Goal: Communication & Community: Answer question/provide support

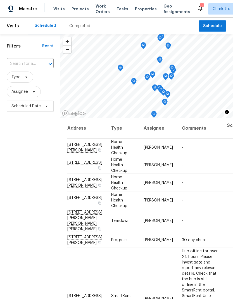
click at [99, 6] on span "Work Orders" at bounding box center [103, 8] width 14 height 11
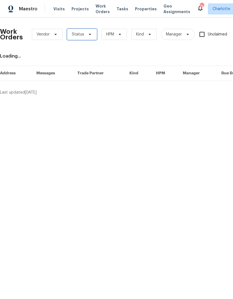
click at [86, 33] on span at bounding box center [89, 34] width 6 height 4
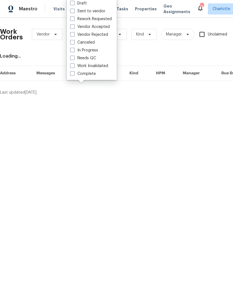
click at [92, 58] on label "Needs QC" at bounding box center [83, 58] width 26 height 6
click at [74, 58] on input "Needs QC" at bounding box center [72, 57] width 4 height 4
checkbox input "true"
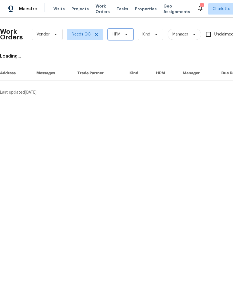
click at [126, 38] on span "HPM" at bounding box center [120, 34] width 25 height 11
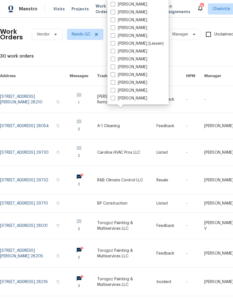
scroll to position [69, 0]
click at [138, 100] on label "[PERSON_NAME]" at bounding box center [129, 99] width 37 height 6
click at [114, 99] on input "[PERSON_NAME]" at bounding box center [113, 98] width 4 height 4
checkbox input "true"
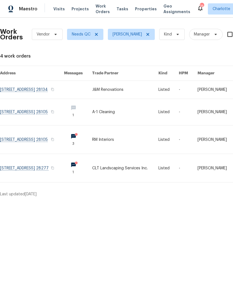
click at [22, 92] on link at bounding box center [32, 90] width 64 height 18
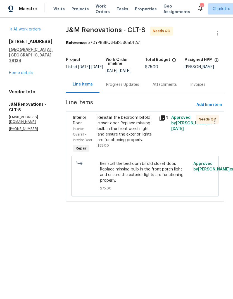
click at [143, 127] on div "Reinstall the bedroom bifold closet door. Replace missing bulb in the front por…" at bounding box center [127, 129] width 58 height 28
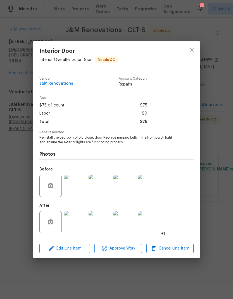
click at [81, 220] on img at bounding box center [75, 222] width 22 height 22
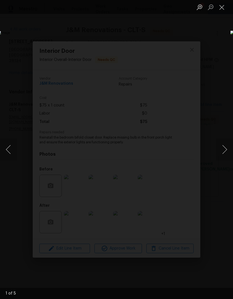
click at [200, 144] on button "Next image" at bounding box center [225, 150] width 17 height 22
click at [200, 147] on button "Next image" at bounding box center [225, 150] width 17 height 22
click at [200, 148] on button "Next image" at bounding box center [225, 150] width 17 height 22
click at [200, 146] on button "Next image" at bounding box center [225, 150] width 17 height 22
click at [200, 144] on button "Next image" at bounding box center [225, 150] width 17 height 22
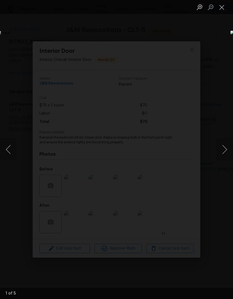
click at [200, 148] on button "Next image" at bounding box center [225, 150] width 17 height 22
click at [200, 146] on button "Next image" at bounding box center [225, 150] width 17 height 22
click at [200, 10] on button "Close lightbox" at bounding box center [222, 7] width 11 height 10
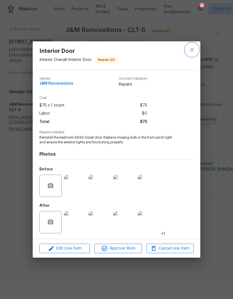
click at [193, 53] on button "close" at bounding box center [192, 49] width 13 height 13
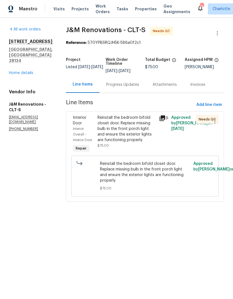
click at [143, 119] on div "Reinstall the bedroom bifold closet door. Replace missing bulb in the front por…" at bounding box center [127, 129] width 58 height 28
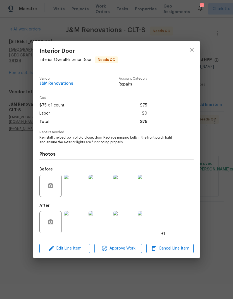
click at [80, 223] on img at bounding box center [75, 222] width 22 height 22
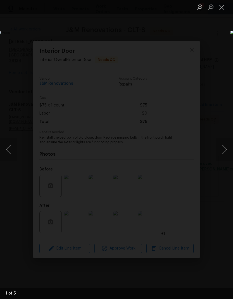
click at [200, 149] on button "Next image" at bounding box center [225, 150] width 17 height 22
click at [200, 151] on button "Next image" at bounding box center [225, 150] width 17 height 22
click at [200, 147] on button "Next image" at bounding box center [225, 150] width 17 height 22
click at [200, 148] on button "Next image" at bounding box center [225, 150] width 17 height 22
click at [200, 8] on button "Close lightbox" at bounding box center [222, 7] width 11 height 10
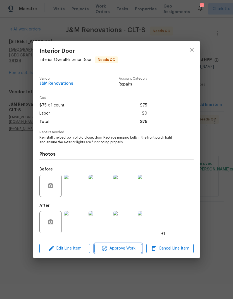
click at [132, 246] on button "Approve Work" at bounding box center [118, 249] width 47 height 10
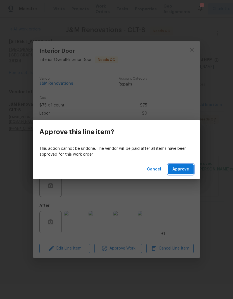
click at [188, 168] on span "Approve" at bounding box center [181, 169] width 17 height 7
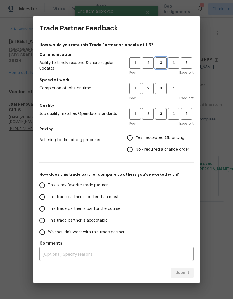
click at [164, 62] on span "3" at bounding box center [161, 63] width 10 height 6
click at [159, 90] on span "3" at bounding box center [161, 88] width 10 height 6
click at [162, 113] on span "3" at bounding box center [161, 114] width 10 height 6
click at [134, 137] on input "Yes - accepted OD pricing" at bounding box center [130, 138] width 12 height 12
radio input "true"
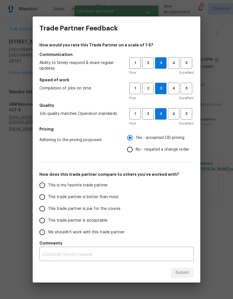
click at [44, 196] on input "This trade partner is better than most" at bounding box center [42, 197] width 12 height 12
radio input "false"
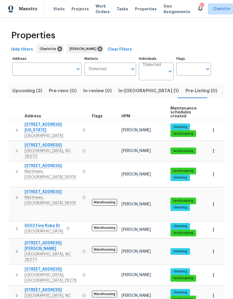
click at [97, 6] on span "Work Orders" at bounding box center [103, 8] width 14 height 11
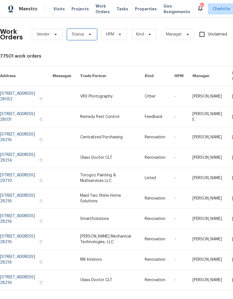
click at [85, 37] on span "Status" at bounding box center [82, 34] width 30 height 11
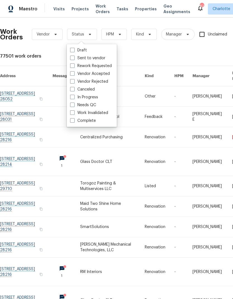
click at [91, 104] on label "Needs QC" at bounding box center [83, 105] width 26 height 6
click at [74, 104] on input "Needs QC" at bounding box center [72, 104] width 4 height 4
checkbox input "true"
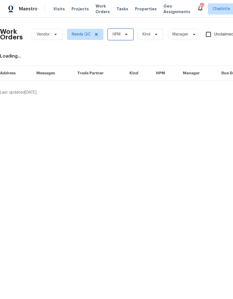
click at [121, 32] on span "HPM" at bounding box center [117, 35] width 8 height 6
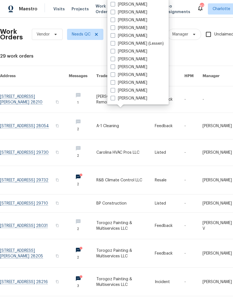
scroll to position [69, 0]
click at [136, 99] on label "[PERSON_NAME]" at bounding box center [129, 99] width 37 height 6
click at [114, 99] on input "[PERSON_NAME]" at bounding box center [113, 98] width 4 height 4
checkbox input "true"
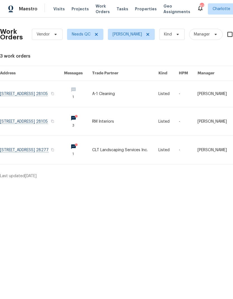
click at [22, 92] on link at bounding box center [32, 94] width 64 height 26
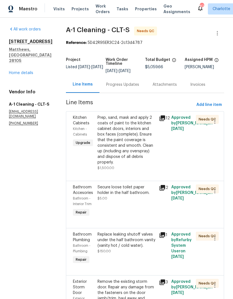
click at [134, 131] on div "Prep, sand, mask and apply 2 coats of paint to the kitchen cabinet doors, inter…" at bounding box center [127, 140] width 58 height 50
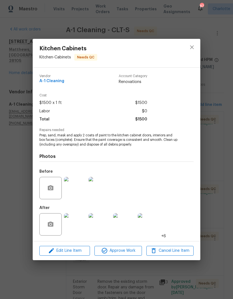
click at [79, 227] on img at bounding box center [75, 225] width 22 height 22
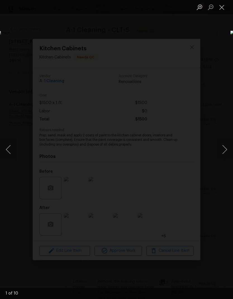
click at [222, 148] on button "Next image" at bounding box center [225, 150] width 17 height 22
click at [221, 148] on button "Next image" at bounding box center [225, 150] width 17 height 22
click at [219, 151] on button "Next image" at bounding box center [225, 150] width 17 height 22
click at [220, 149] on button "Next image" at bounding box center [225, 150] width 17 height 22
click at [220, 151] on button "Next image" at bounding box center [225, 150] width 17 height 22
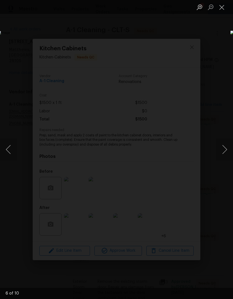
click at [221, 151] on button "Next image" at bounding box center [225, 150] width 17 height 22
click at [222, 153] on button "Next image" at bounding box center [225, 150] width 17 height 22
click at [222, 149] on button "Next image" at bounding box center [225, 150] width 17 height 22
click at [222, 151] on button "Next image" at bounding box center [225, 150] width 17 height 22
click at [223, 151] on button "Next image" at bounding box center [225, 150] width 17 height 22
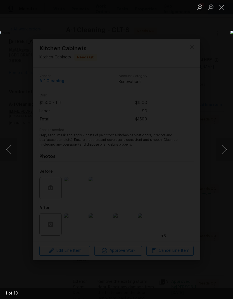
click at [223, 151] on button "Next image" at bounding box center [225, 150] width 17 height 22
click at [222, 152] on button "Next image" at bounding box center [225, 150] width 17 height 22
click at [221, 15] on div "Lightbox" at bounding box center [116, 149] width 233 height 299
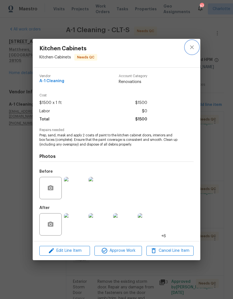
click at [194, 47] on icon "close" at bounding box center [192, 47] width 7 height 7
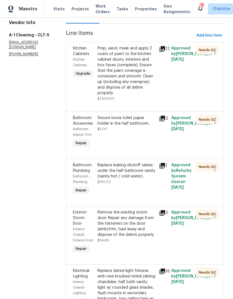
scroll to position [69, 0]
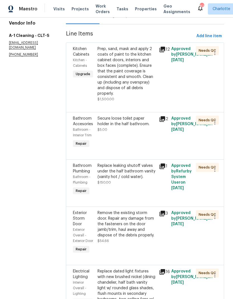
click at [143, 119] on div "Secure loose toilet paper holder in the half bathroom." at bounding box center [127, 121] width 58 height 11
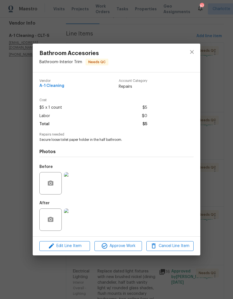
click at [85, 225] on img at bounding box center [75, 220] width 22 height 22
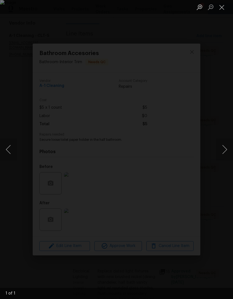
click at [212, 37] on div "Lightbox" at bounding box center [116, 149] width 233 height 299
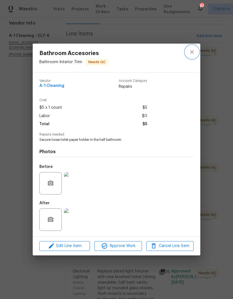
click at [193, 53] on icon "close" at bounding box center [192, 52] width 7 height 7
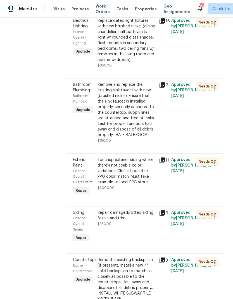
scroll to position [22, 0]
click at [149, 157] on div "Touchup exterior siding where there’s noticeable color variations. Closest poss…" at bounding box center [127, 171] width 58 height 28
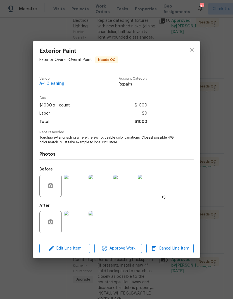
click at [76, 226] on img at bounding box center [75, 222] width 22 height 22
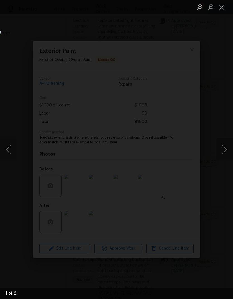
click at [183, 161] on img "Lightbox" at bounding box center [90, 150] width 186 height 238
click at [222, 159] on button "Next image" at bounding box center [225, 150] width 17 height 22
click at [218, 162] on div "Lightbox" at bounding box center [116, 149] width 233 height 299
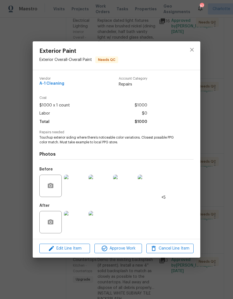
click at [77, 224] on img at bounding box center [75, 222] width 22 height 22
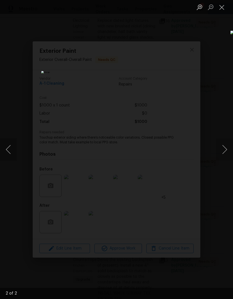
click at [222, 152] on button "Next image" at bounding box center [225, 150] width 17 height 22
click at [225, 149] on button "Next image" at bounding box center [225, 150] width 17 height 22
click at [222, 154] on button "Next image" at bounding box center [225, 150] width 17 height 22
click at [224, 8] on button "Close lightbox" at bounding box center [222, 7] width 11 height 10
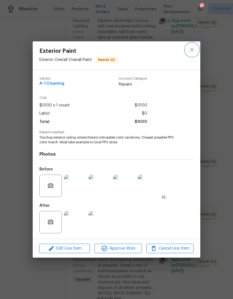
click at [196, 51] on button "close" at bounding box center [192, 49] width 13 height 13
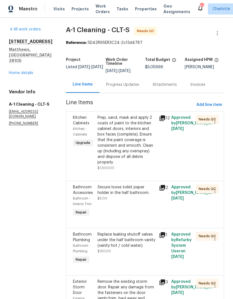
scroll to position [0, 0]
click at [29, 71] on link "Home details" at bounding box center [21, 73] width 24 height 4
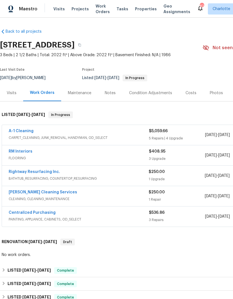
click at [96, 14] on span "Work Orders" at bounding box center [103, 8] width 14 height 11
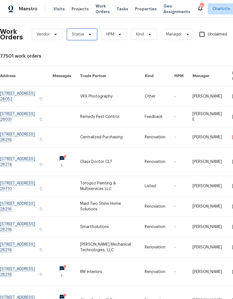
click at [88, 36] on icon at bounding box center [90, 34] width 4 height 4
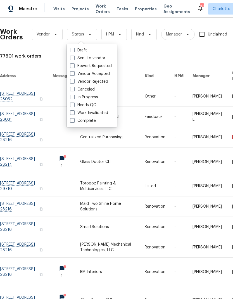
click at [95, 102] on label "Needs QC" at bounding box center [83, 105] width 26 height 6
click at [74, 102] on input "Needs QC" at bounding box center [72, 104] width 4 height 4
checkbox input "true"
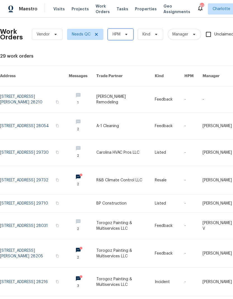
click at [125, 38] on span "HPM" at bounding box center [120, 34] width 25 height 11
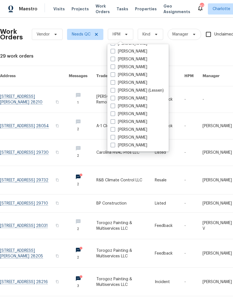
scroll to position [69, 0]
click at [137, 148] on label "[PERSON_NAME]" at bounding box center [129, 146] width 37 height 6
click at [114, 146] on input "[PERSON_NAME]" at bounding box center [113, 145] width 4 height 4
checkbox input "true"
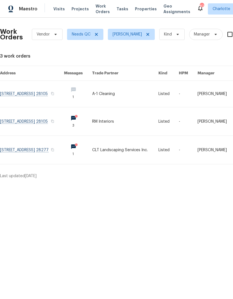
click at [22, 116] on link at bounding box center [32, 121] width 64 height 28
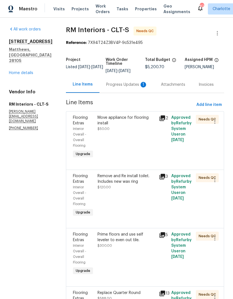
click at [135, 83] on div "Progress Updates 1" at bounding box center [126, 85] width 41 height 6
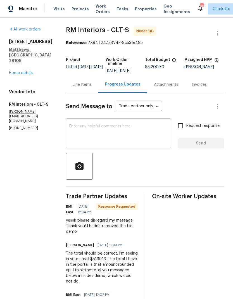
click at [134, 137] on textarea at bounding box center [118, 135] width 99 height 20
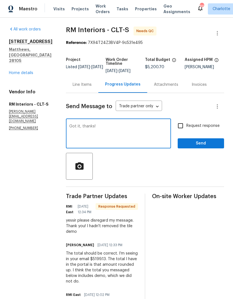
type textarea "Got it, thanks!"
click at [212, 144] on span "Send" at bounding box center [200, 143] width 37 height 7
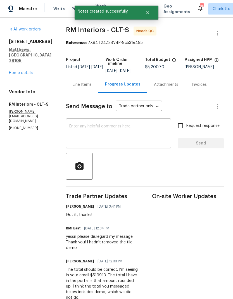
click at [83, 86] on div "Line Items" at bounding box center [82, 85] width 19 height 6
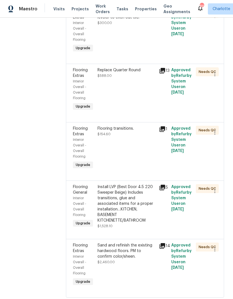
scroll to position [223, 0]
click at [141, 196] on div "Install LVP (Best Door 4.5 220 Sweeper Beige) Includes transitions, glue and as…" at bounding box center [127, 204] width 58 height 39
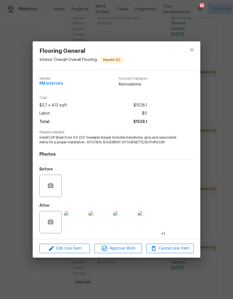
click at [82, 225] on img at bounding box center [75, 222] width 22 height 22
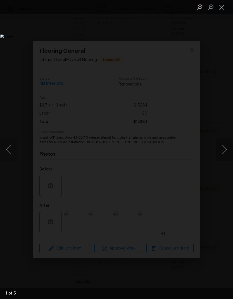
click at [224, 144] on button "Next image" at bounding box center [225, 150] width 17 height 22
click at [224, 141] on button "Next image" at bounding box center [225, 150] width 17 height 22
click at [223, 144] on button "Next image" at bounding box center [225, 150] width 17 height 22
click at [222, 142] on button "Next image" at bounding box center [225, 150] width 17 height 22
click at [225, 144] on button "Next image" at bounding box center [225, 150] width 17 height 22
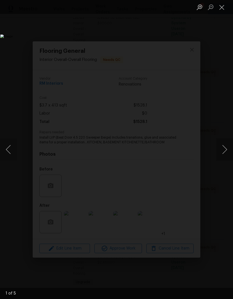
click at [222, 146] on button "Next image" at bounding box center [225, 150] width 17 height 22
click at [225, 147] on button "Next image" at bounding box center [225, 150] width 17 height 22
click at [222, 154] on button "Next image" at bounding box center [225, 150] width 17 height 22
click at [223, 147] on button "Next image" at bounding box center [225, 150] width 17 height 22
click at [222, 152] on button "Next image" at bounding box center [225, 150] width 17 height 22
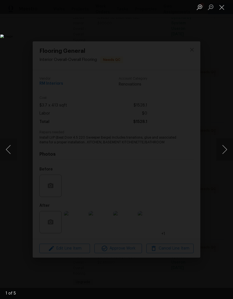
click at [224, 151] on button "Next image" at bounding box center [225, 150] width 17 height 22
click at [221, 10] on button "Close lightbox" at bounding box center [222, 7] width 11 height 10
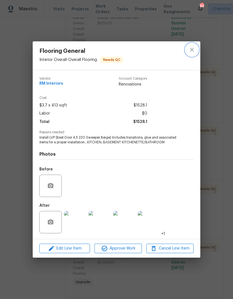
click at [192, 53] on button "close" at bounding box center [192, 49] width 13 height 13
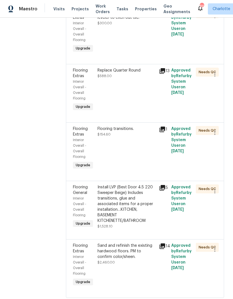
click at [145, 201] on div "Install LVP (Best Door 4.5 220 Sweeper Beige) Includes transitions, glue and as…" at bounding box center [127, 204] width 58 height 39
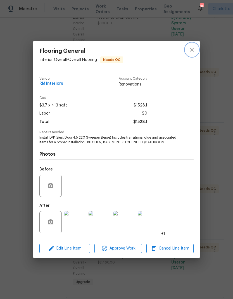
click at [196, 48] on button "close" at bounding box center [192, 49] width 13 height 13
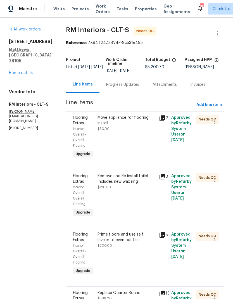
scroll to position [0, 0]
click at [140, 125] on div "Move appliance for flooring install" at bounding box center [127, 120] width 58 height 11
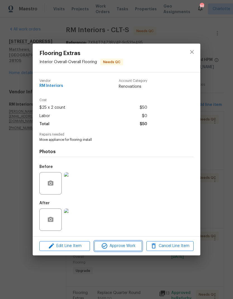
click at [134, 248] on span "Approve Work" at bounding box center [118, 246] width 44 height 7
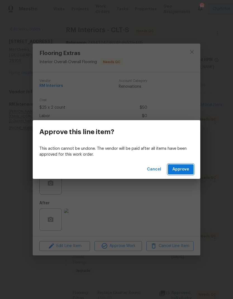
click at [184, 170] on span "Approve" at bounding box center [181, 169] width 17 height 7
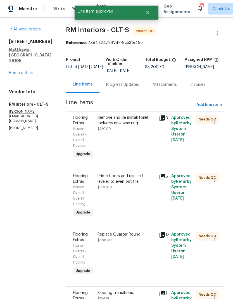
click at [147, 125] on div "Remove and Re install toilet. Includes new wax ring" at bounding box center [127, 120] width 58 height 11
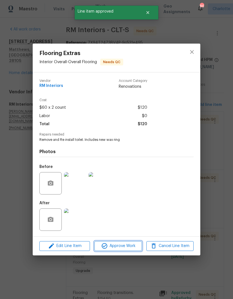
click at [132, 247] on span "Approve Work" at bounding box center [118, 246] width 44 height 7
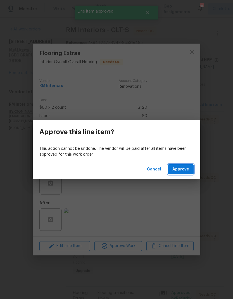
click at [191, 167] on button "Approve" at bounding box center [181, 170] width 26 height 10
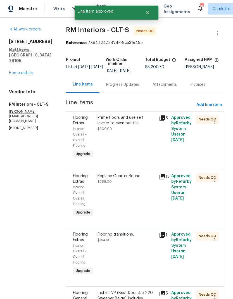
click at [137, 119] on div "Prime floors and use self leveler to even out tile." at bounding box center [127, 120] width 58 height 11
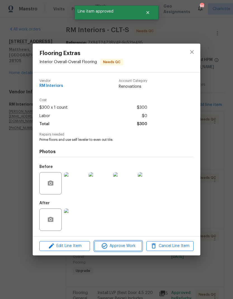
click at [119, 249] on span "Approve Work" at bounding box center [118, 246] width 44 height 7
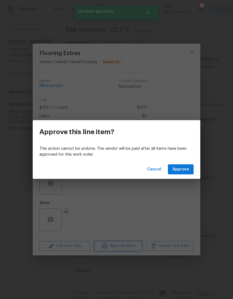
click at [183, 180] on div "Approve this line item? This action cannot be undone. The vendor will be paid a…" at bounding box center [116, 149] width 233 height 299
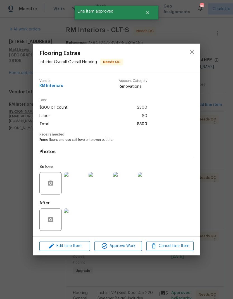
click at [191, 168] on div "Before" at bounding box center [116, 180] width 154 height 36
click at [198, 49] on button "close" at bounding box center [192, 51] width 13 height 13
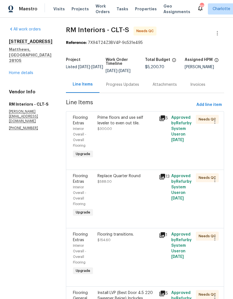
click at [138, 116] on div "Prime floors and use self leveler to even out tile." at bounding box center [127, 120] width 58 height 11
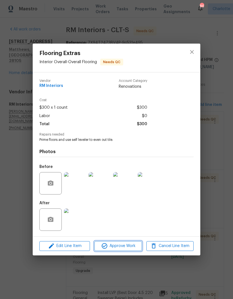
click at [124, 245] on span "Approve Work" at bounding box center [118, 246] width 44 height 7
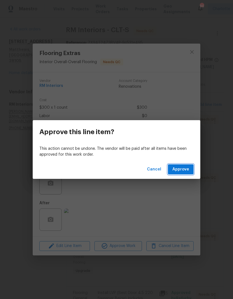
click at [188, 168] on span "Approve" at bounding box center [181, 169] width 17 height 7
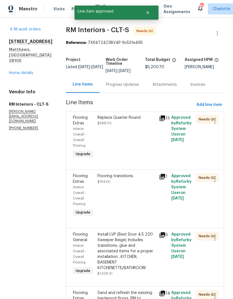
click at [137, 124] on div "Replace Quarter Round $588.00" at bounding box center [127, 120] width 58 height 11
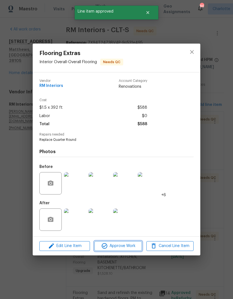
click at [134, 243] on button "Approve Work" at bounding box center [118, 247] width 47 height 10
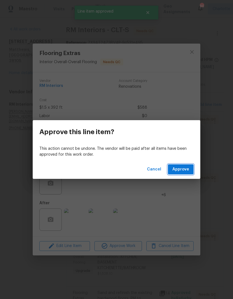
click at [186, 166] on button "Approve" at bounding box center [181, 170] width 26 height 10
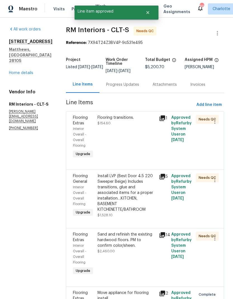
click at [134, 123] on div "Flooring transitions. $154.60" at bounding box center [127, 120] width 58 height 11
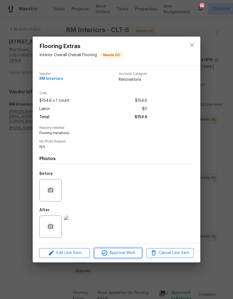
click at [127, 256] on span "Approve Work" at bounding box center [118, 253] width 44 height 7
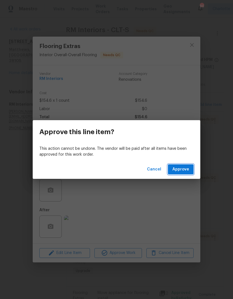
click at [188, 170] on span "Approve" at bounding box center [181, 169] width 17 height 7
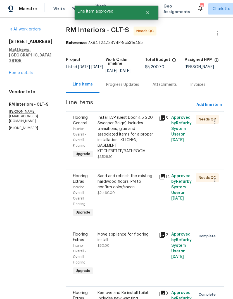
click at [136, 126] on div "Install LVP (Best Door 4.5 220 Sweeper Beige) Includes transitions, glue and as…" at bounding box center [127, 134] width 58 height 39
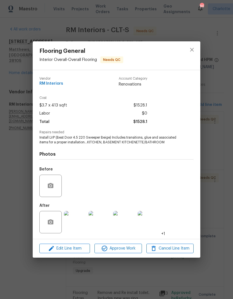
click at [127, 258] on div "Edit Line Item Approve Work Cancel Line Item" at bounding box center [117, 249] width 168 height 19
click at [132, 247] on span "Approve Work" at bounding box center [118, 248] width 44 height 7
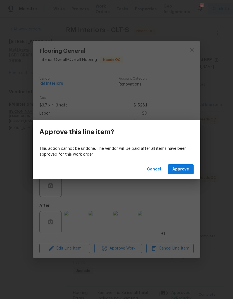
click at [180, 166] on button "Approve" at bounding box center [181, 170] width 26 height 10
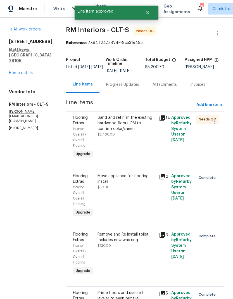
click at [140, 126] on div "Sand and refinish the existing hardwood floors. PM to confirm color/sheen." at bounding box center [127, 123] width 58 height 17
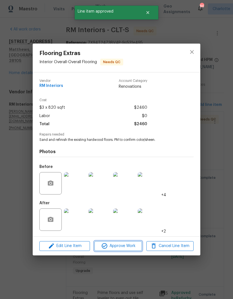
click at [126, 251] on button "Approve Work" at bounding box center [118, 247] width 47 height 10
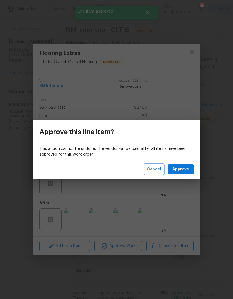
click at [153, 172] on span "Cancel" at bounding box center [154, 169] width 14 height 7
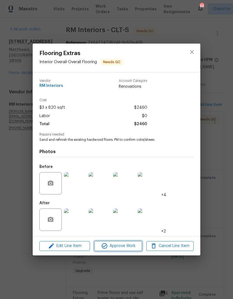
click at [135, 251] on button "Approve Work" at bounding box center [118, 247] width 47 height 10
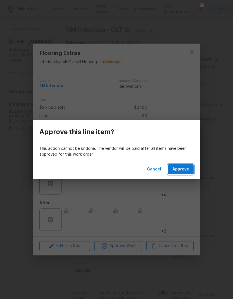
click at [182, 174] on button "Approve" at bounding box center [181, 170] width 26 height 10
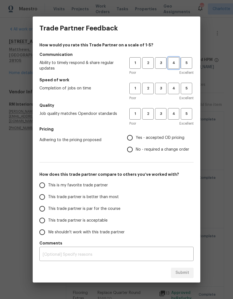
click at [174, 67] on button "4" at bounding box center [173, 62] width 11 height 11
click at [174, 88] on span "4" at bounding box center [174, 88] width 10 height 6
click at [162, 92] on button "3" at bounding box center [160, 88] width 11 height 11
click at [163, 113] on span "3" at bounding box center [161, 114] width 10 height 6
click at [133, 138] on input "Yes - accepted OD pricing" at bounding box center [130, 138] width 12 height 12
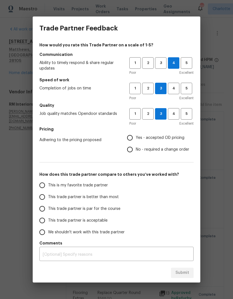
radio input "true"
click at [36, 198] on input "This trade partner is better than most" at bounding box center [42, 197] width 12 height 12
click at [184, 278] on button "Submit" at bounding box center [182, 273] width 23 height 10
radio input "true"
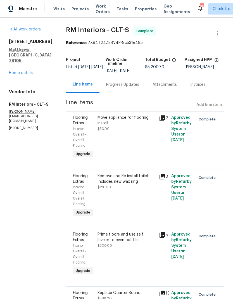
click at [100, 8] on span "Work Orders" at bounding box center [103, 8] width 14 height 11
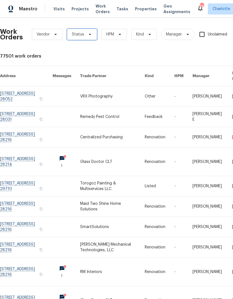
click at [86, 35] on span at bounding box center [89, 34] width 6 height 4
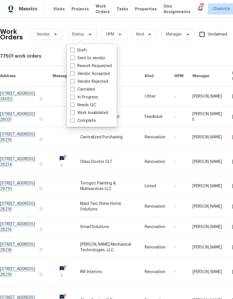
click at [90, 107] on label "Needs QC" at bounding box center [83, 105] width 26 height 6
click at [74, 106] on input "Needs QC" at bounding box center [72, 104] width 4 height 4
checkbox input "true"
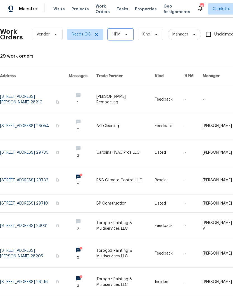
click at [125, 35] on icon at bounding box center [126, 34] width 4 height 4
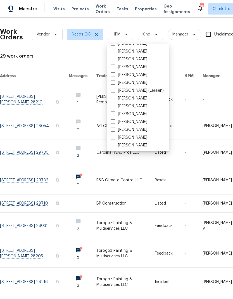
scroll to position [69, 0]
click at [137, 151] on div "Alex Baum Amilcar Martinez Ashton Bell Billy Towle Brian Fudge Chip Hunter Cind…" at bounding box center [138, 97] width 62 height 107
click at [138, 147] on label "[PERSON_NAME]" at bounding box center [129, 146] width 37 height 6
click at [114, 146] on input "[PERSON_NAME]" at bounding box center [113, 145] width 4 height 4
checkbox input "true"
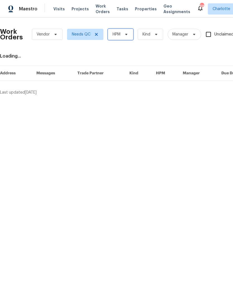
click at [125, 35] on icon at bounding box center [126, 34] width 4 height 4
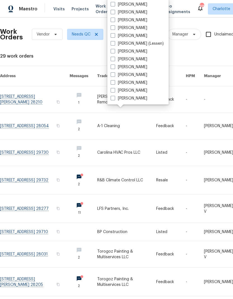
scroll to position [69, 0]
click at [135, 100] on label "[PERSON_NAME]" at bounding box center [129, 99] width 37 height 6
click at [114, 99] on input "[PERSON_NAME]" at bounding box center [113, 98] width 4 height 4
checkbox input "true"
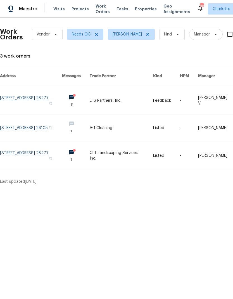
click at [15, 93] on link at bounding box center [31, 100] width 62 height 28
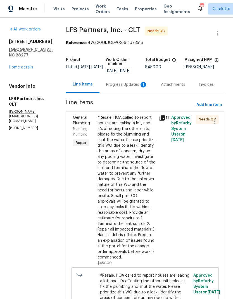
click at [132, 86] on div "Progress Updates 1" at bounding box center [126, 85] width 41 height 6
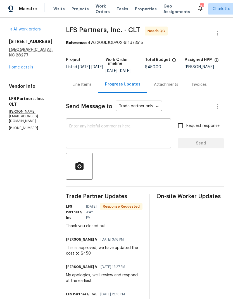
click at [97, 6] on span "Work Orders" at bounding box center [103, 8] width 14 height 11
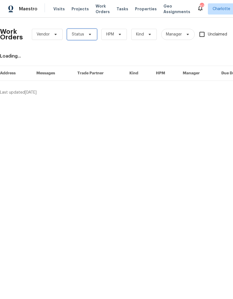
click at [88, 35] on icon at bounding box center [90, 34] width 4 height 4
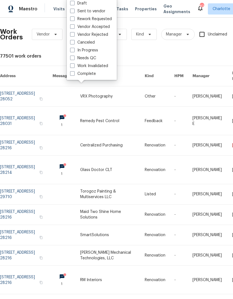
click at [94, 59] on label "Needs QC" at bounding box center [83, 58] width 26 height 6
click at [74, 59] on input "Needs QC" at bounding box center [72, 57] width 4 height 4
checkbox input "true"
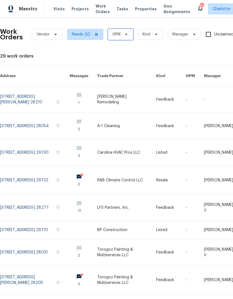
click at [123, 36] on span at bounding box center [126, 34] width 6 height 4
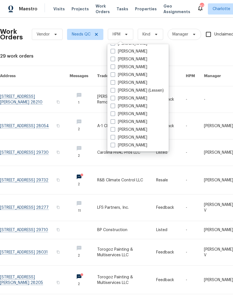
scroll to position [69, 0]
click at [139, 148] on label "[PERSON_NAME]" at bounding box center [129, 146] width 37 height 6
click at [114, 146] on input "[PERSON_NAME]" at bounding box center [113, 145] width 4 height 4
checkbox input "true"
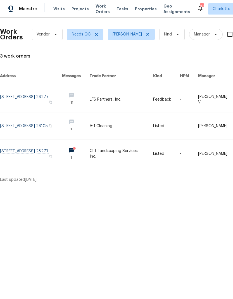
click at [20, 142] on link at bounding box center [31, 154] width 62 height 28
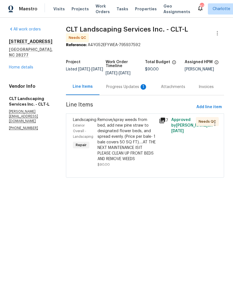
click at [133, 87] on div "Progress Updates 1" at bounding box center [126, 87] width 41 height 6
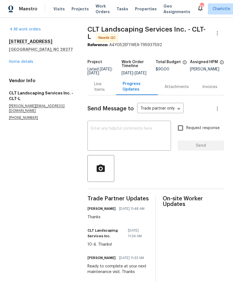
click at [107, 88] on div "Line Items" at bounding box center [101, 86] width 15 height 11
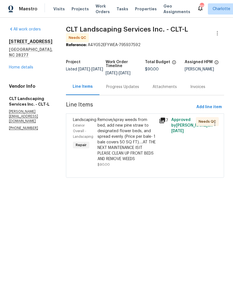
click at [136, 126] on div "Remove/spray weeds from bed, add new pine straw to designated flower beds, and …" at bounding box center [127, 139] width 58 height 45
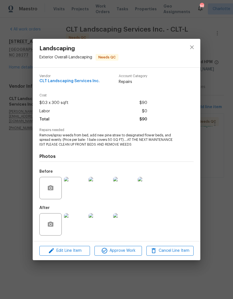
click at [81, 228] on img at bounding box center [75, 225] width 22 height 22
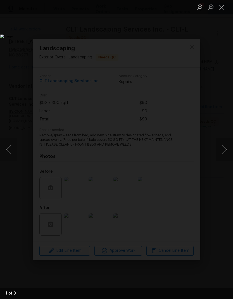
click at [227, 146] on button "Next image" at bounding box center [225, 150] width 17 height 22
click at [226, 149] on button "Next image" at bounding box center [225, 150] width 17 height 22
click at [224, 152] on button "Next image" at bounding box center [225, 150] width 17 height 22
click at [225, 152] on button "Next image" at bounding box center [225, 150] width 17 height 22
click at [219, 11] on button "Close lightbox" at bounding box center [222, 7] width 11 height 10
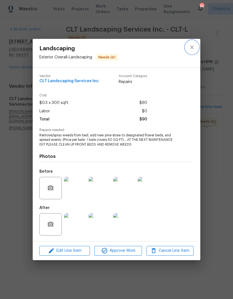
click at [189, 44] on icon "close" at bounding box center [192, 47] width 7 height 7
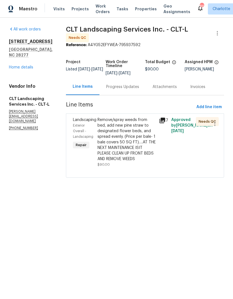
click at [140, 135] on div "Remove/spray weeds from bed, add new pine straw to designated flower beds, and …" at bounding box center [127, 139] width 58 height 45
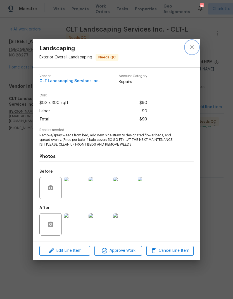
click at [195, 46] on icon "close" at bounding box center [192, 47] width 7 height 7
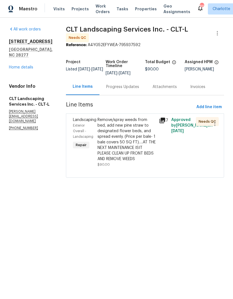
click at [140, 122] on div "Remove/spray weeds from bed, add new pine straw to designated flower beds, and …" at bounding box center [127, 139] width 58 height 45
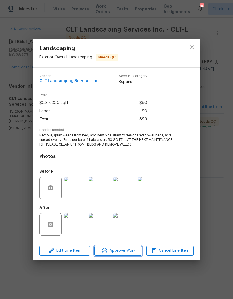
click at [134, 250] on span "Approve Work" at bounding box center [118, 251] width 44 height 7
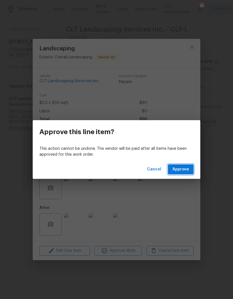
click at [181, 168] on span "Approve" at bounding box center [181, 169] width 17 height 7
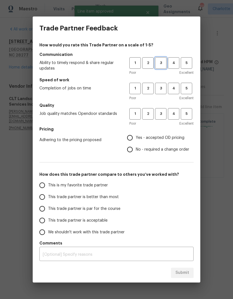
click at [165, 62] on span "3" at bounding box center [161, 63] width 10 height 6
click at [162, 89] on span "3" at bounding box center [161, 88] width 10 height 6
click at [162, 114] on span "3" at bounding box center [161, 114] width 10 height 6
click at [130, 138] on input "Yes - accepted OD pricing" at bounding box center [130, 138] width 12 height 12
radio input "true"
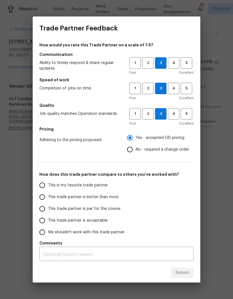
click at [45, 197] on input "This trade partner is better than most" at bounding box center [42, 197] width 12 height 12
click at [189, 268] on button "Submit" at bounding box center [182, 273] width 23 height 10
radio input "true"
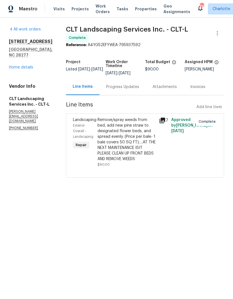
radio input "false"
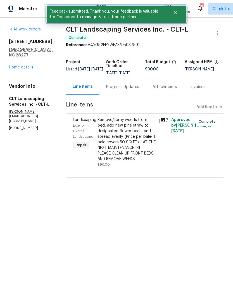
click at [176, 17] on button "Close" at bounding box center [176, 12] width 18 height 11
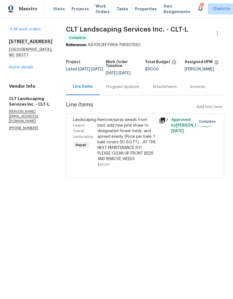
click at [98, 14] on span "Work Orders" at bounding box center [103, 8] width 14 height 11
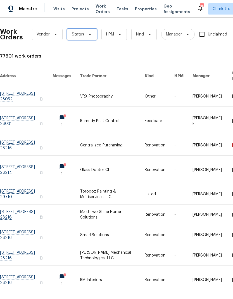
click at [93, 30] on span "Status" at bounding box center [82, 34] width 30 height 11
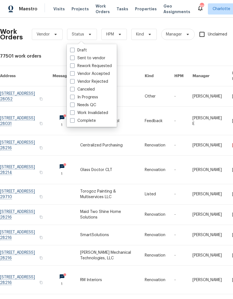
click at [93, 106] on label "Needs QC" at bounding box center [83, 105] width 26 height 6
click at [74, 106] on input "Needs QC" at bounding box center [72, 104] width 4 height 4
checkbox input "true"
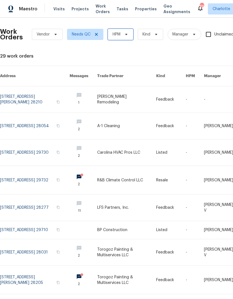
click at [123, 36] on span at bounding box center [126, 34] width 6 height 4
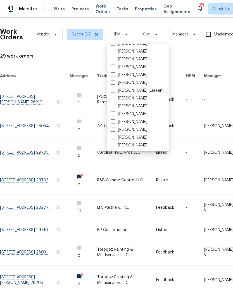
scroll to position [69, 0]
click at [137, 148] on label "[PERSON_NAME]" at bounding box center [129, 146] width 37 height 6
click at [114, 146] on input "[PERSON_NAME]" at bounding box center [113, 145] width 4 height 4
checkbox input "true"
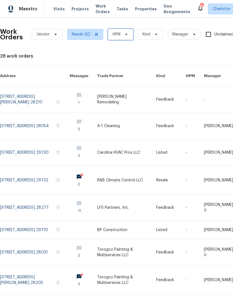
click at [123, 35] on span at bounding box center [126, 34] width 6 height 4
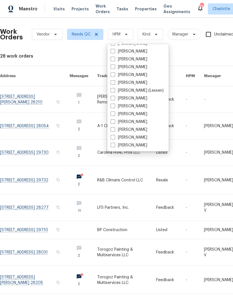
scroll to position [69, 0]
click at [133, 147] on label "[PERSON_NAME]" at bounding box center [129, 146] width 37 height 6
click at [114, 146] on input "[PERSON_NAME]" at bounding box center [113, 145] width 4 height 4
checkbox input "true"
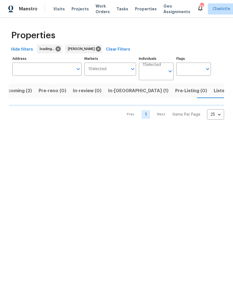
scroll to position [0, 11]
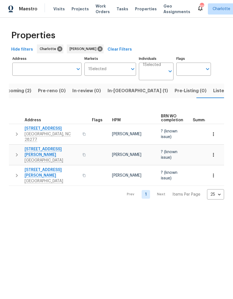
click at [119, 88] on span "In-[GEOGRAPHIC_DATA] (1)" at bounding box center [138, 91] width 60 height 8
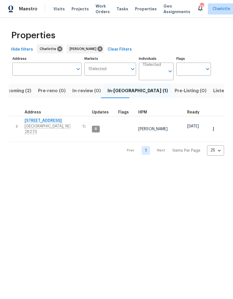
click at [78, 6] on span "Projects" at bounding box center [80, 9] width 17 height 6
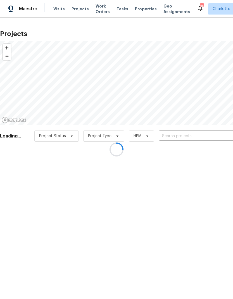
click at [194, 140] on div at bounding box center [116, 149] width 233 height 299
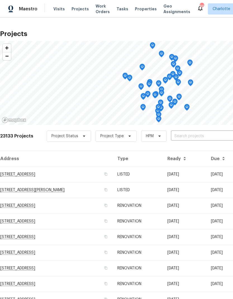
click at [201, 137] on input "text" at bounding box center [203, 136] width 64 height 9
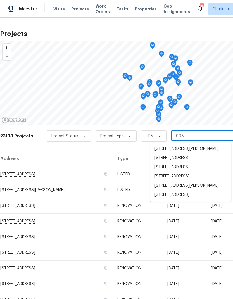
type input "1908 h"
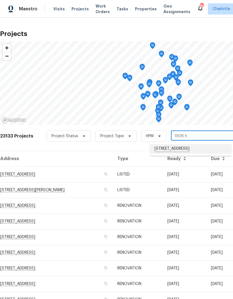
click at [190, 151] on li "1908 Harvest Ln Unit 5, Charlotte, NC 28210" at bounding box center [190, 149] width 81 height 10
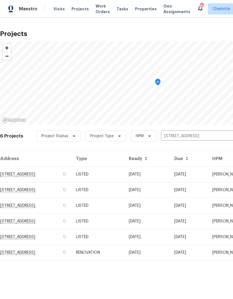
click at [69, 175] on td "1908 Harvest Ln Unit 5, Charlotte, NC 28210" at bounding box center [36, 175] width 72 height 16
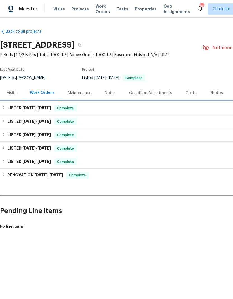
click at [10, 105] on div "LISTED 7/21/25 - 7/24/25 Complete" at bounding box center [158, 108] width 316 height 13
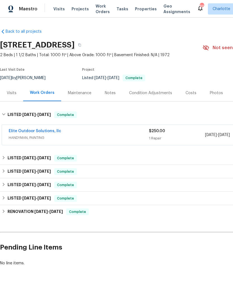
click at [23, 132] on link "Elite Outdoor Solutions, llc" at bounding box center [35, 131] width 53 height 4
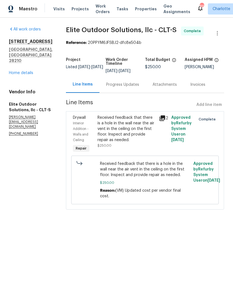
click at [14, 72] on link "Home details" at bounding box center [21, 73] width 24 height 4
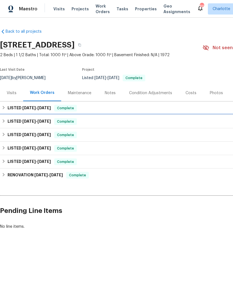
click at [10, 119] on h6 "LISTED 6/18/25 - 6/25/25" at bounding box center [29, 121] width 43 height 7
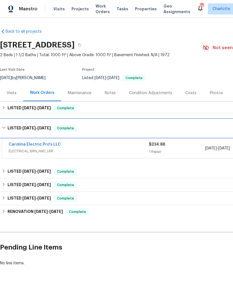
click at [8, 125] on h6 "LISTED 6/18/25 - 6/25/25" at bounding box center [29, 128] width 43 height 7
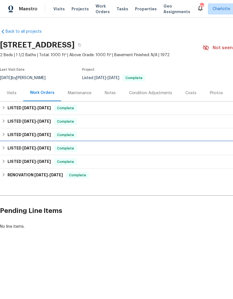
click at [7, 148] on div "LISTED 5/23/25 - 5/24/25 Complete" at bounding box center [158, 148] width 313 height 7
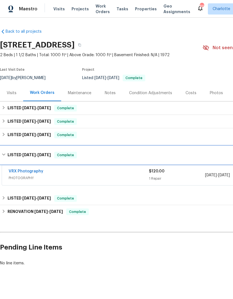
click at [8, 155] on h6 "LISTED 5/23/25 - 5/24/25" at bounding box center [29, 155] width 43 height 7
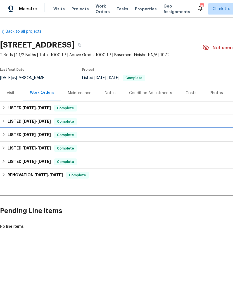
click at [8, 133] on h6 "LISTED 6/2/25 - 6/3/25" at bounding box center [29, 135] width 43 height 7
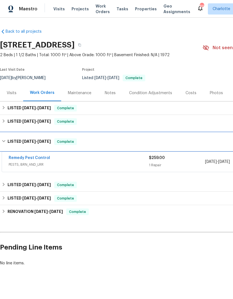
click at [9, 142] on h6 "LISTED 6/2/25 - 6/3/25" at bounding box center [29, 142] width 43 height 7
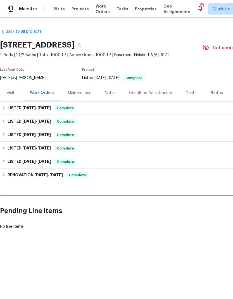
click at [6, 121] on div "LISTED 6/18/25 - 6/25/25 Complete" at bounding box center [158, 121] width 313 height 7
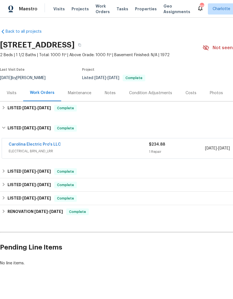
click at [21, 145] on link "Carolina Electric Pro's LLC" at bounding box center [35, 145] width 52 height 4
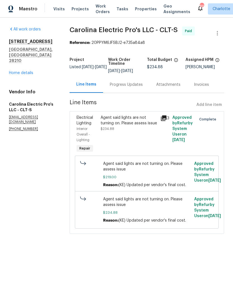
click at [16, 71] on link "Home details" at bounding box center [21, 73] width 24 height 4
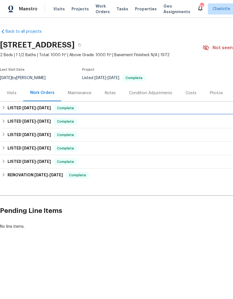
click at [8, 121] on h6 "LISTED 6/18/25 - 6/25/25" at bounding box center [29, 121] width 43 height 7
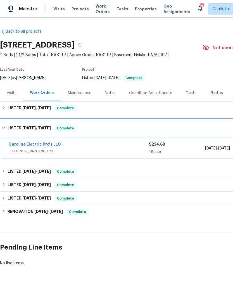
click at [7, 122] on div "LISTED 6/18/25 - 6/25/25 Complete" at bounding box center [158, 128] width 316 height 18
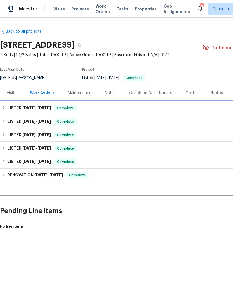
click at [7, 107] on div "LISTED 7/21/25 - 7/24/25 Complete" at bounding box center [158, 108] width 313 height 7
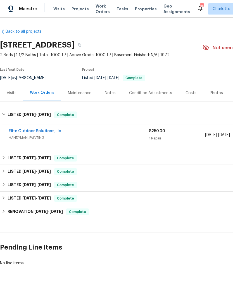
click at [24, 131] on link "Elite Outdoor Solutions, llc" at bounding box center [35, 131] width 53 height 4
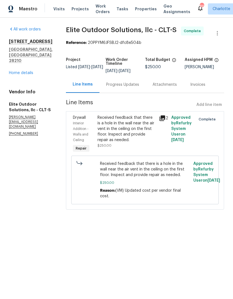
click at [159, 120] on icon at bounding box center [162, 118] width 7 height 7
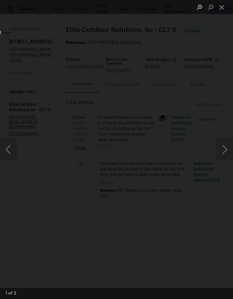
click at [226, 151] on button "Next image" at bounding box center [225, 150] width 17 height 22
click at [222, 154] on button "Next image" at bounding box center [225, 150] width 17 height 22
click at [222, 155] on button "Next image" at bounding box center [225, 150] width 17 height 22
click at [219, 160] on button "Next image" at bounding box center [225, 150] width 17 height 22
click at [223, 11] on button "Close lightbox" at bounding box center [222, 7] width 11 height 10
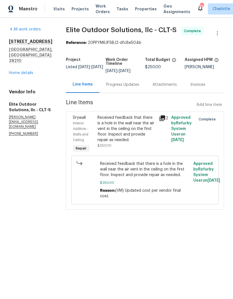
click at [18, 71] on link "Home details" at bounding box center [21, 73] width 24 height 4
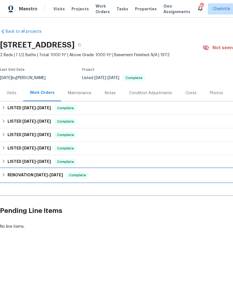
click at [11, 178] on h6 "RENOVATION 5/5/25 - 6/7/25" at bounding box center [35, 175] width 55 height 7
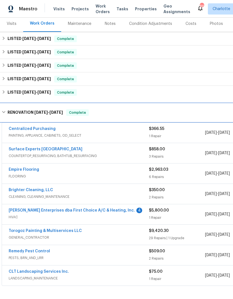
scroll to position [68, 0]
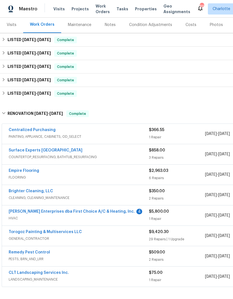
click at [27, 212] on link "Nordman Enterprises dba First Choice A/C & Heating, Inc." at bounding box center [72, 212] width 126 height 4
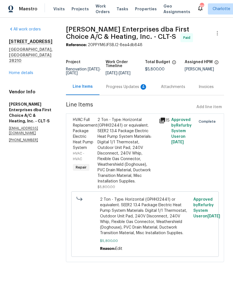
click at [141, 87] on div "4" at bounding box center [144, 87] width 6 height 6
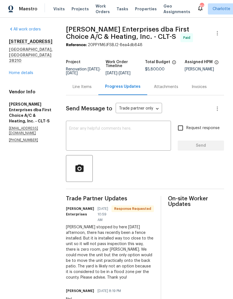
click at [142, 127] on textarea at bounding box center [118, 137] width 99 height 20
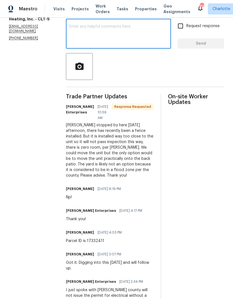
scroll to position [100, 0]
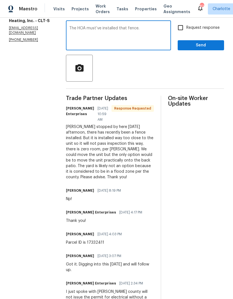
click at [94, 28] on textarea "The HOA must’ve installed that fence." at bounding box center [118, 36] width 99 height 20
type textarea "The HOA must installed that fence."
click at [69, 29] on textarea "The HOA must installed that fence." at bounding box center [118, 36] width 99 height 20
click at [69, 28] on textarea "The HOA must installed that fence." at bounding box center [118, 36] width 99 height 20
click at [144, 27] on textarea "The HOA must have installed a new fence. I checked back at our work orders and …" at bounding box center [118, 36] width 99 height 20
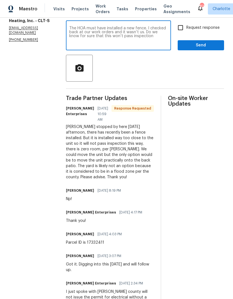
click at [144, 27] on textarea "The HOA must have installed a new fence. I checked back at our work orders and …" at bounding box center [118, 36] width 99 height 20
click at [124, 28] on textarea "The HOA must have installed a new fence. I checked back at our work orders and …" at bounding box center [118, 36] width 99 height 20
click at [142, 27] on textarea "The HOA must have installed a new fence. I checked back at our work orders and …" at bounding box center [118, 36] width 99 height 20
click at [166, 37] on textarea "The HOA must have installed a new fence. Do we know for sure that this won’t pa…" at bounding box center [118, 36] width 99 height 20
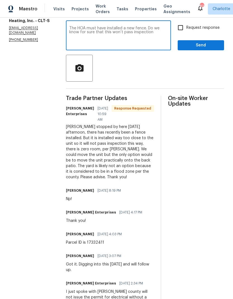
click at [139, 30] on textarea "The HOA must have installed a new fence. Do we know for sure that this won’t pa…" at bounding box center [118, 36] width 99 height 20
click at [145, 31] on textarea "The HOA must have installed a new fence. I checked back at our work orders and …" at bounding box center [118, 36] width 99 height 20
click at [118, 40] on textarea "The HOA must have installed a new fence. I checked back at our work orders and …" at bounding box center [118, 36] width 99 height 20
click at [87, 35] on textarea "The HOA must have installed a new fence. I checked back at our work orders and …" at bounding box center [118, 36] width 99 height 20
click at [132, 32] on textarea "The HOA must have installed a new fence. I checked back at our work orders and …" at bounding box center [118, 36] width 99 height 20
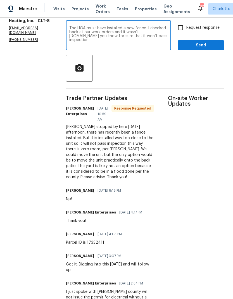
click at [137, 31] on textarea "The HOA must have installed a new fence. I checked back at our work orders and …" at bounding box center [118, 36] width 99 height 20
click at [129, 37] on textarea "The HOA must have installed a new fence. I checked back at our work orders and …" at bounding box center [118, 36] width 99 height 20
click at [125, 36] on textarea "The HOA must have installed a new fence. I checked back at our work orders and …" at bounding box center [118, 36] width 99 height 20
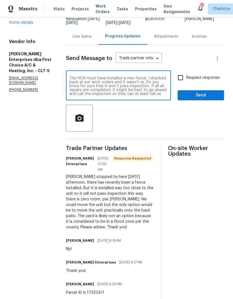
scroll to position [0, 0]
click at [127, 86] on textarea "The HOA must have installed a new fence. I checked back at our work orders and …" at bounding box center [118, 86] width 99 height 20
click at [140, 86] on textarea "The HOA must have installed a new fence. I checked back at our work orders and …" at bounding box center [118, 86] width 99 height 20
click at [125, 86] on textarea "The HOA must have installed a new fence. I checked back at our work orders and …" at bounding box center [118, 86] width 99 height 20
click at [142, 95] on textarea "The HOA must have installed a new fence. I checked back at our work orders and …" at bounding box center [118, 86] width 99 height 20
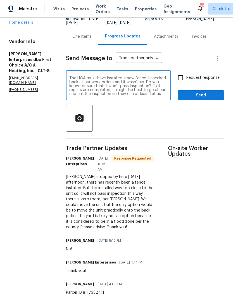
click at [141, 79] on textarea "The HOA must have installed a new fence. I checked back at our work orders and …" at bounding box center [118, 86] width 99 height 20
click at [141, 82] on textarea "The HOA must have installed a new fence. I checked back at our work orders and …" at bounding box center [118, 86] width 99 height 20
click at [142, 89] on textarea "The HOA must have installed a new fence. I checked back at our work orders and …" at bounding box center [118, 86] width 99 height 20
click at [115, 90] on textarea "The HOA must have installed a new fence. I checked back at our work orders and …" at bounding box center [118, 86] width 99 height 20
click at [155, 86] on textarea "The HOA must have installed a new fence. I checked back at our work orders and …" at bounding box center [118, 86] width 99 height 20
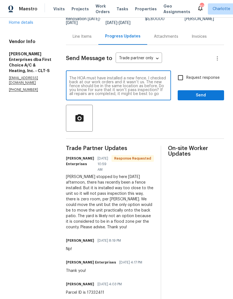
click at [139, 84] on textarea "The HOA must have installed a new fence. I checked back at our work orders and …" at bounding box center [118, 86] width 99 height 20
click at [143, 84] on textarea "The HOA must have installed a new fence. I checked back at our work orders and …" at bounding box center [118, 86] width 99 height 20
click at [139, 87] on textarea "The HOA must have installed a new fence. I checked back at our work orders and …" at bounding box center [118, 86] width 99 height 20
click at [134, 93] on textarea "The HOA must have installed a new fence. I checked back at our work orders and …" at bounding box center [118, 86] width 99 height 20
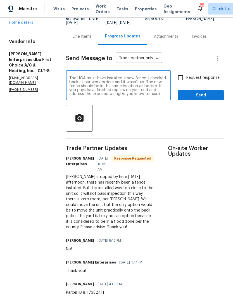
click at [141, 86] on textarea "The HOA must have installed a new fence. I checked back at our work orders and …" at bounding box center [118, 86] width 99 height 20
click at [127, 85] on textarea "The HOA must have installed a new fence. I checked back at our work orders and …" at bounding box center [118, 86] width 99 height 20
click at [141, 90] on textarea "The HOA must have installed a new fence. I checked back at our work orders and …" at bounding box center [118, 86] width 99 height 20
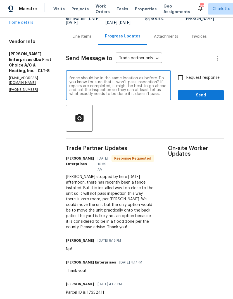
click at [155, 85] on textarea "The HOA must have installed a new fence. I checked back at our work orders and …" at bounding box center [118, 86] width 99 height 20
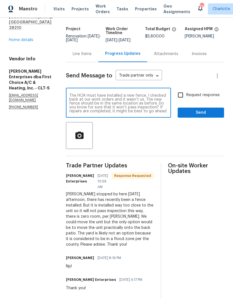
scroll to position [0, 0]
type textarea "The HOA must have installed a new fence. I checked back at our work orders and …"
click at [180, 95] on input "Request response" at bounding box center [181, 95] width 12 height 12
checkbox input "true"
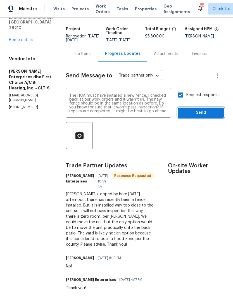
click at [205, 111] on span "Send" at bounding box center [200, 112] width 37 height 7
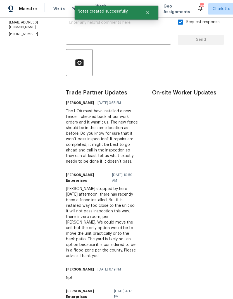
scroll to position [135, 0]
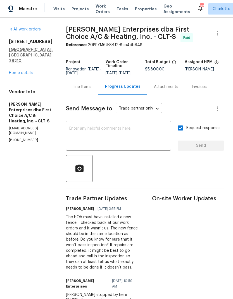
scroll to position [0, 0]
click at [33, 6] on div "Maestro" at bounding box center [18, 8] width 37 height 11
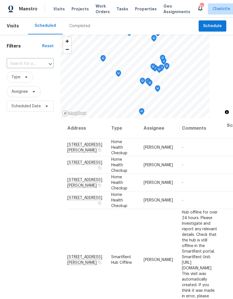
click at [142, 7] on span "Properties" at bounding box center [146, 9] width 22 height 6
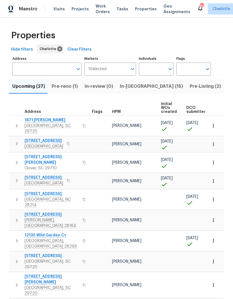
click at [160, 70] on input "Individuals" at bounding box center [152, 69] width 26 height 13
type input "[PERSON_NAME]"
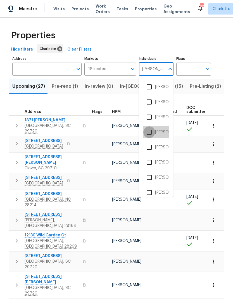
click at [149, 132] on input "checkbox" at bounding box center [150, 132] width 12 height 12
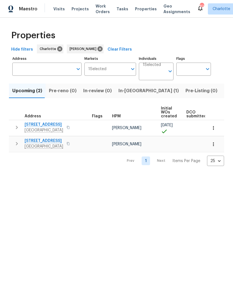
click at [168, 175] on html "Maestro Visits Projects Work Orders Tasks Properties Geo Assignments 82 [PERSON…" at bounding box center [116, 87] width 233 height 175
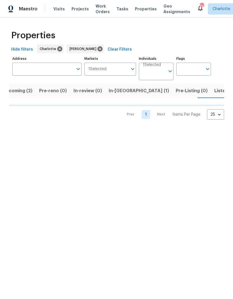
scroll to position [0, 11]
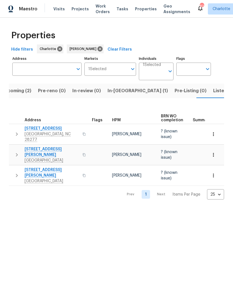
click at [19, 172] on icon "button" at bounding box center [16, 175] width 7 height 7
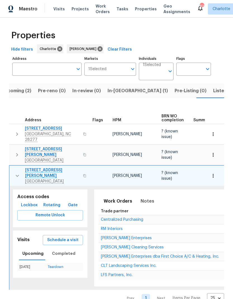
scroll to position [7, 0]
click at [19, 173] on icon "button" at bounding box center [17, 176] width 7 height 7
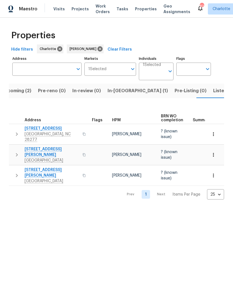
scroll to position [0, 0]
click at [57, 167] on span "[STREET_ADDRESS][PERSON_NAME]" at bounding box center [52, 172] width 55 height 11
click at [24, 92] on span "Upcoming (2)" at bounding box center [16, 91] width 30 height 8
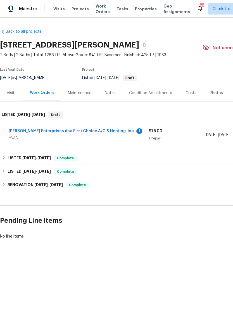
click at [116, 130] on link "[PERSON_NAME] Enterprises dba First Choice A/C & Heating, Inc." at bounding box center [72, 131] width 126 height 4
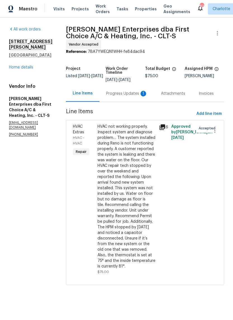
click at [130, 91] on div "Progress Updates 1" at bounding box center [126, 94] width 41 height 6
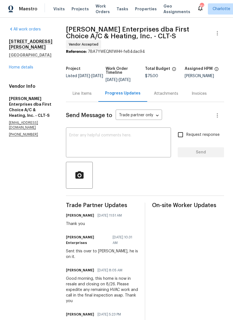
click at [130, 133] on textarea at bounding box center [118, 143] width 99 height 20
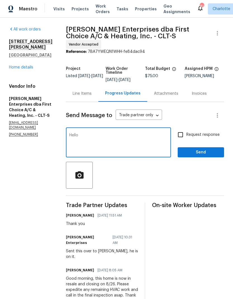
type textarea "Hello,"
click at [122, 133] on textarea "Any update on this one? Getting closer to [PERSON_NAME]." at bounding box center [118, 143] width 99 height 20
type textarea "Any update on this one? We ‘re getting closer to [PERSON_NAME]."
click at [186, 129] on input "Request response" at bounding box center [181, 135] width 12 height 12
checkbox input "true"
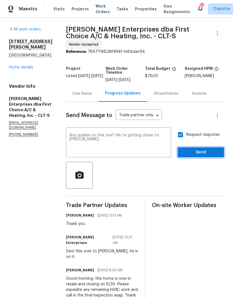
click at [196, 149] on span "Send" at bounding box center [200, 152] width 37 height 7
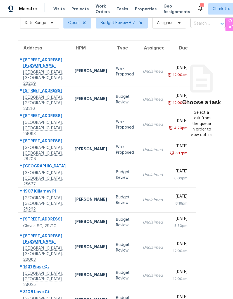
scroll to position [22, 0]
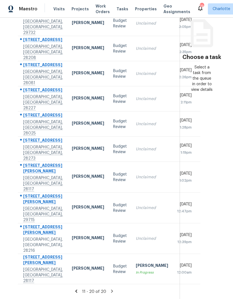
scroll to position [79, 0]
click at [111, 289] on icon at bounding box center [112, 291] width 5 height 5
click at [76, 291] on icon at bounding box center [77, 291] width 2 height 3
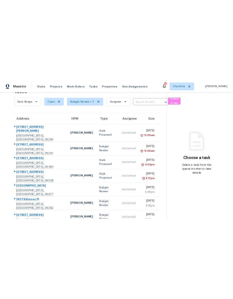
scroll to position [0, 0]
